Goal: Ask a question

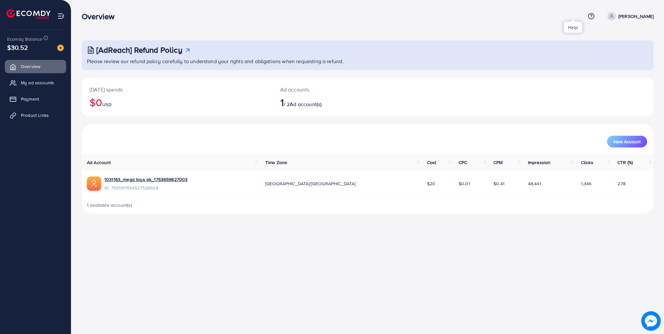
click at [588, 13] on icon at bounding box center [591, 16] width 7 height 7
click at [238, 93] on p "[DATE] spends" at bounding box center [176, 90] width 175 height 8
click at [588, 18] on icon at bounding box center [591, 16] width 7 height 7
